Goal: Information Seeking & Learning: Check status

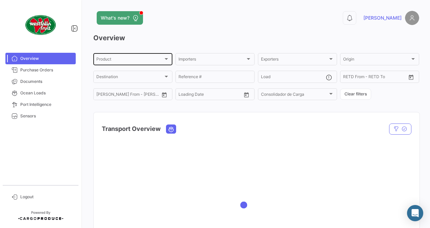
click at [115, 54] on div "Product Product" at bounding box center [132, 58] width 73 height 13
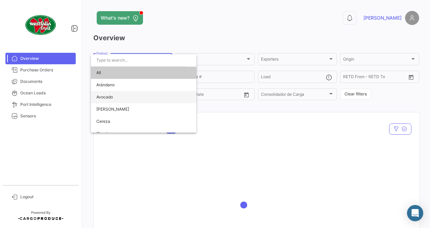
click at [118, 94] on span "Avocado" at bounding box center [143, 97] width 95 height 12
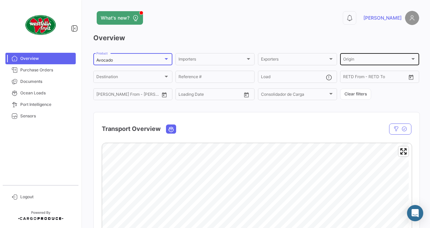
click at [368, 58] on div "Origin" at bounding box center [376, 60] width 67 height 5
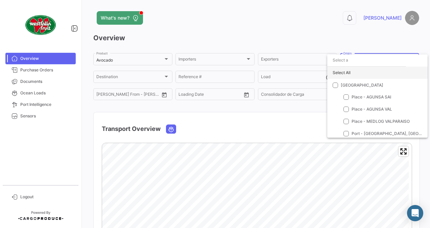
drag, startPoint x: 331, startPoint y: 74, endPoint x: 332, endPoint y: 78, distance: 4.4
click at [331, 74] on div "Select All" at bounding box center [377, 73] width 100 height 12
checkbox input "true"
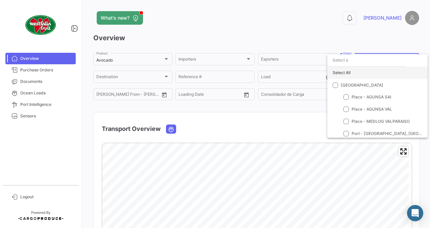
checkbox input "true"
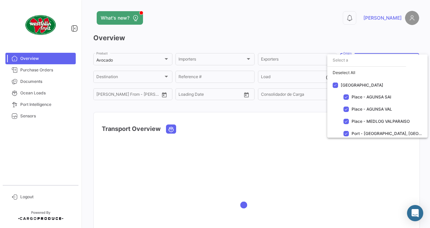
click at [295, 118] on div at bounding box center [215, 114] width 430 height 228
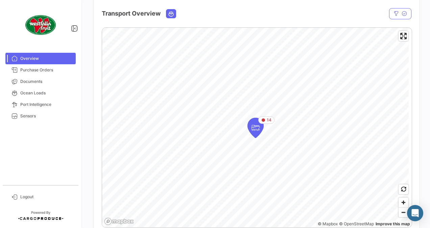
scroll to position [97, 0]
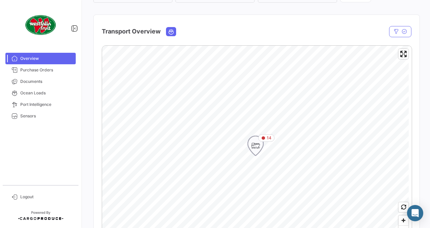
click at [269, 137] on span "14" at bounding box center [269, 138] width 5 height 6
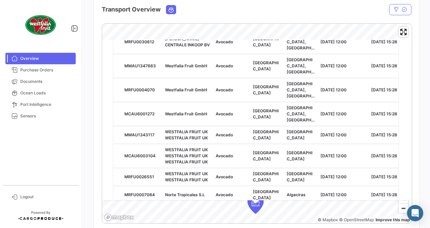
scroll to position [115, 0]
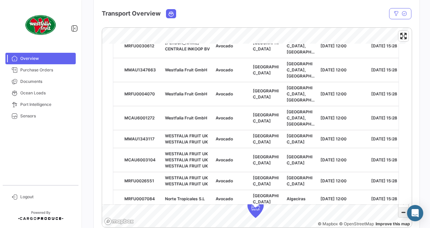
click at [400, 212] on span "Zoom out" at bounding box center [403, 211] width 10 height 9
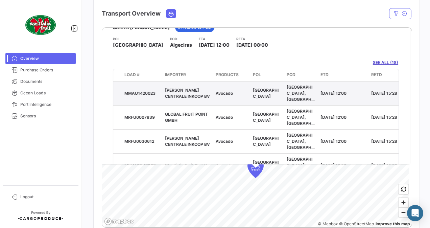
scroll to position [0, 0]
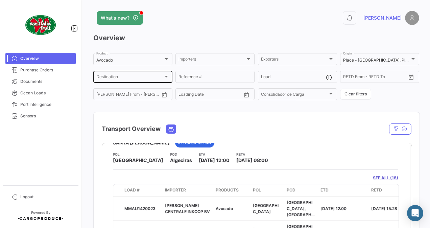
click at [162, 80] on div "Destination Destination" at bounding box center [132, 76] width 73 height 13
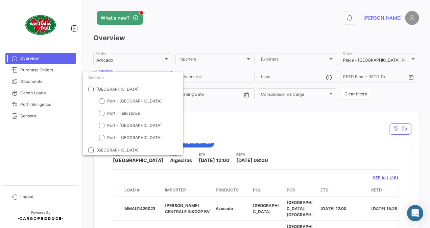
scroll to position [223, 0]
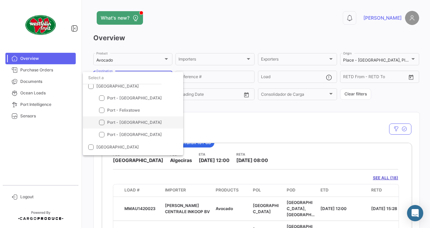
click at [134, 120] on span "Port - [GEOGRAPHIC_DATA]" at bounding box center [134, 122] width 55 height 5
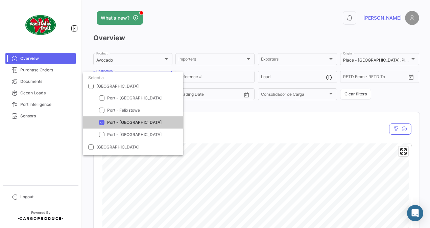
drag, startPoint x: 428, startPoint y: 51, endPoint x: 431, endPoint y: 95, distance: 43.3
click at [429, 95] on html "Overview Purchase Orders Documents Ocean Loads Port Intelligence Sensors Logout…" at bounding box center [215, 114] width 430 height 228
click at [218, 125] on div at bounding box center [215, 114] width 430 height 228
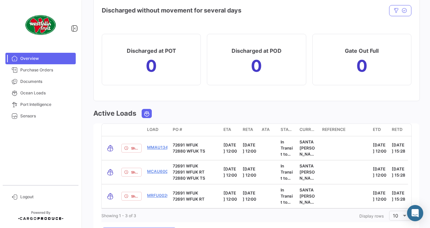
scroll to position [608, 0]
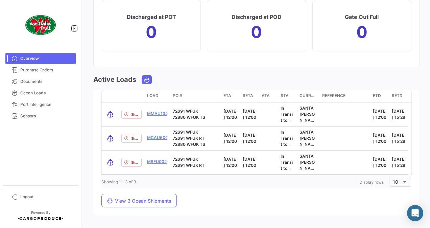
click at [222, 190] on mat-card "transportMode delayStatus Load PO # ETA [PERSON_NAME] ATA Status Current Vessel…" at bounding box center [256, 153] width 326 height 126
click at [253, 210] on mat-card "transportMode delayStatus Load PO # ETA [PERSON_NAME] ATA Status Current Vessel…" at bounding box center [256, 153] width 326 height 126
click at [176, 201] on button "View 3 Ocean Shipments" at bounding box center [138, 201] width 75 height 14
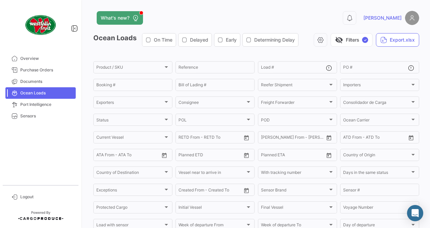
click at [411, 111] on form "Product / SKU Product / SKU Reference Load # PO # Booking # Bill of Lading # Re…" at bounding box center [256, 154] width 326 height 189
click at [304, 9] on div "What's new? 0 [PERSON_NAME] Loads On Time Delayed Early Determining Delay visib…" at bounding box center [255, 114] width 347 height 228
click at [43, 104] on span "Port Intelligence" at bounding box center [46, 104] width 53 height 6
